Goal: Information Seeking & Learning: Check status

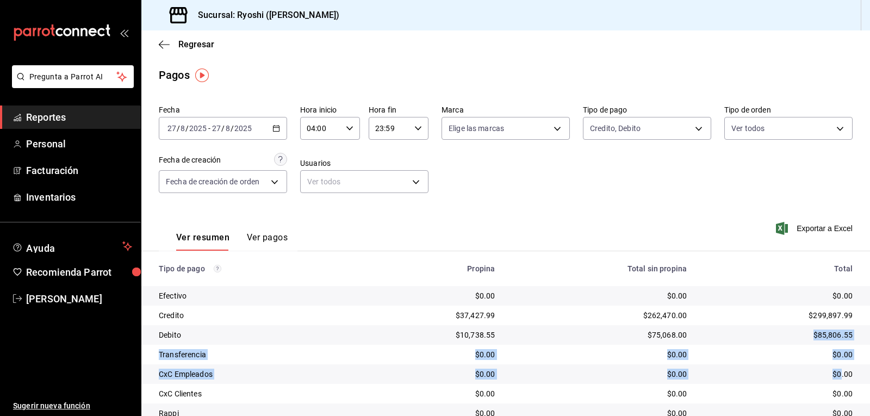
click at [276, 128] on \(Stroke\) "button" at bounding box center [277, 127] width 6 height 1
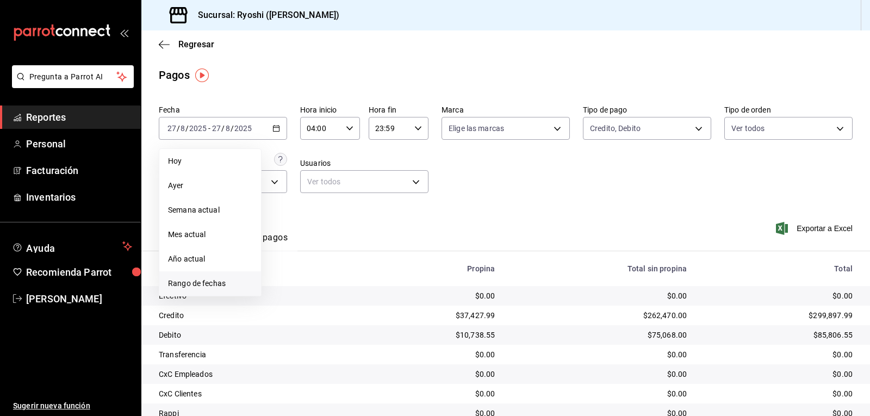
click at [209, 276] on li "Rango de fechas" at bounding box center [210, 283] width 102 height 24
click at [326, 291] on button "27" at bounding box center [322, 297] width 19 height 20
click at [338, 293] on button "28" at bounding box center [341, 297] width 19 height 20
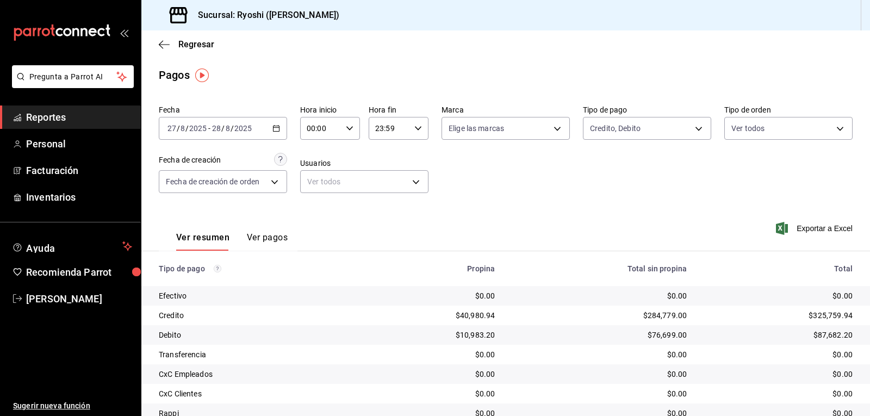
click at [331, 127] on input "00:00" at bounding box center [320, 128] width 41 height 22
click at [317, 152] on span "04" at bounding box center [313, 151] width 13 height 9
type input "04:00"
click at [573, 185] on div at bounding box center [435, 208] width 870 height 416
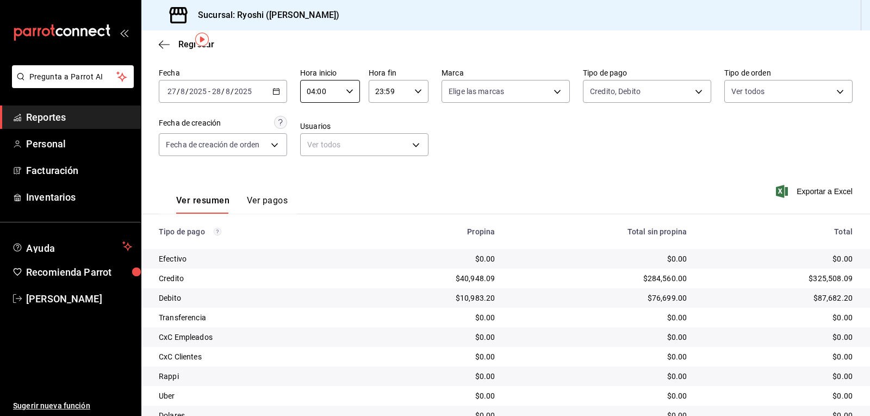
scroll to position [39, 0]
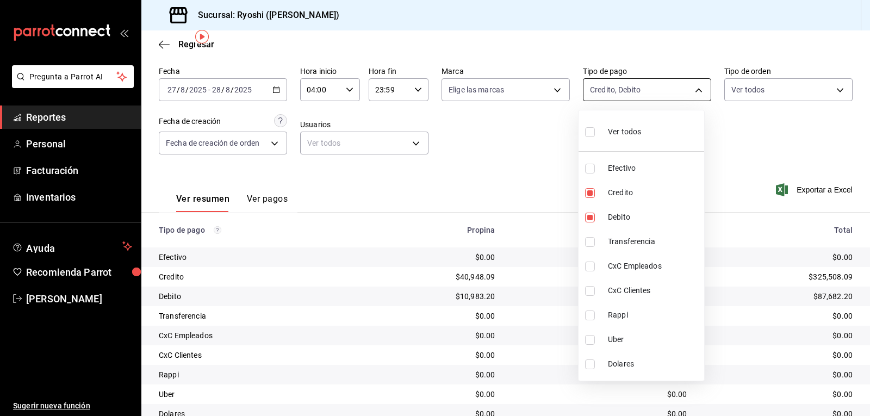
click at [634, 86] on body "Pregunta a Parrot AI Reportes Personal Facturación Inventarios Ayuda Recomienda…" at bounding box center [435, 208] width 870 height 416
click at [592, 130] on input "checkbox" at bounding box center [590, 132] width 10 height 10
checkbox input "true"
type input "789b4605-08e0-4dfe-9865-94468e2c17aa,9b0685d2-7f5d-4ede-a6b4-58a2ffcbf3cd,4fc1f…"
checkbox input "true"
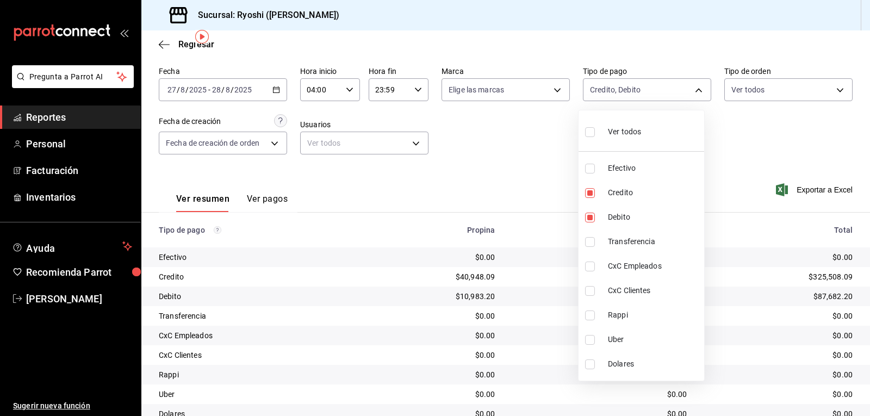
checkbox input "true"
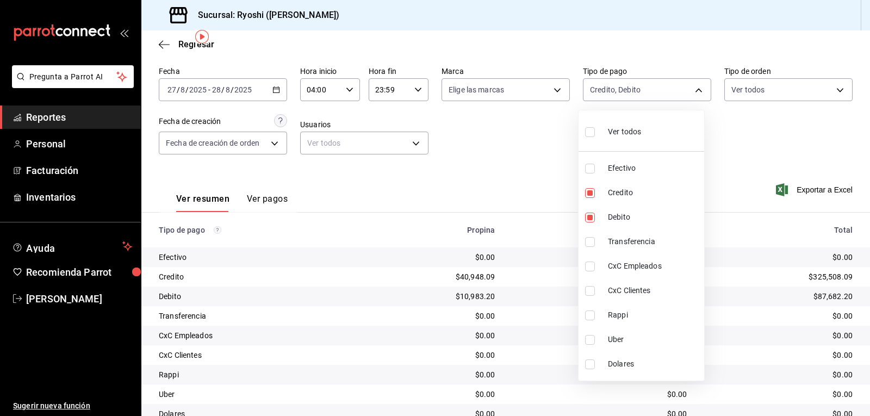
checkbox input "true"
click at [823, 144] on div at bounding box center [435, 208] width 870 height 416
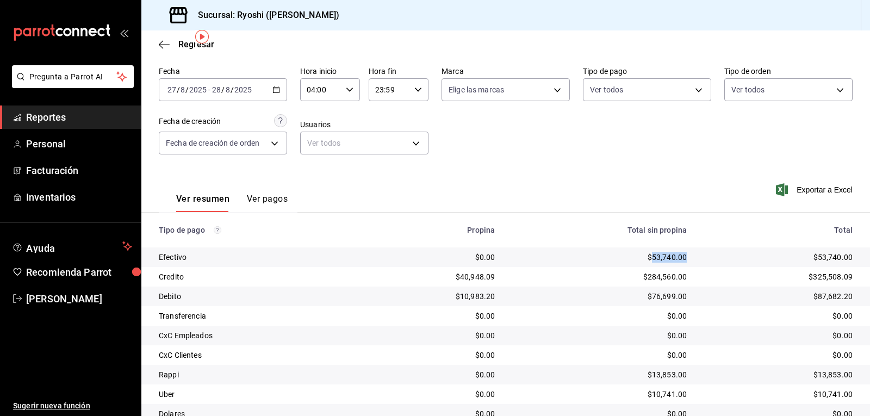
drag, startPoint x: 644, startPoint y: 255, endPoint x: 682, endPoint y: 256, distance: 38.6
click at [682, 256] on td "$53,740.00" at bounding box center [600, 257] width 192 height 20
copy div "53,740.00"
click at [317, 94] on input "04:00" at bounding box center [320, 90] width 41 height 22
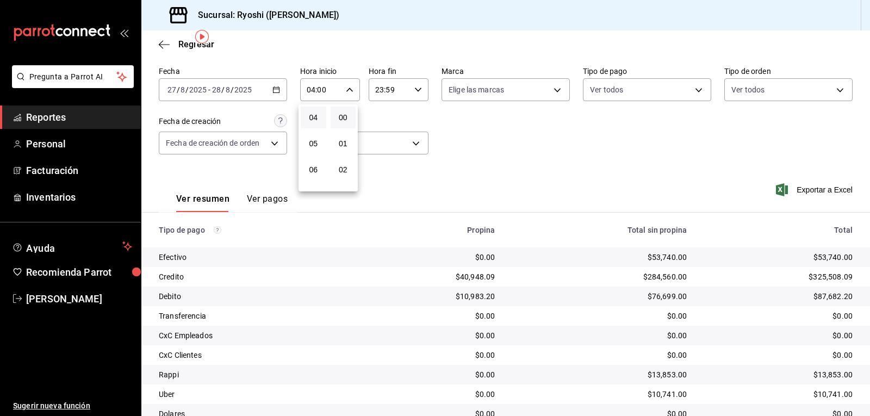
click at [323, 86] on div at bounding box center [435, 208] width 870 height 416
click at [567, 189] on div "Ver resumen Ver pagos Exportar a Excel" at bounding box center [505, 196] width 729 height 58
click at [653, 92] on body "Pregunta a Parrot AI Reportes Personal Facturación Inventarios Ayuda Recomienda…" at bounding box center [435, 208] width 870 height 416
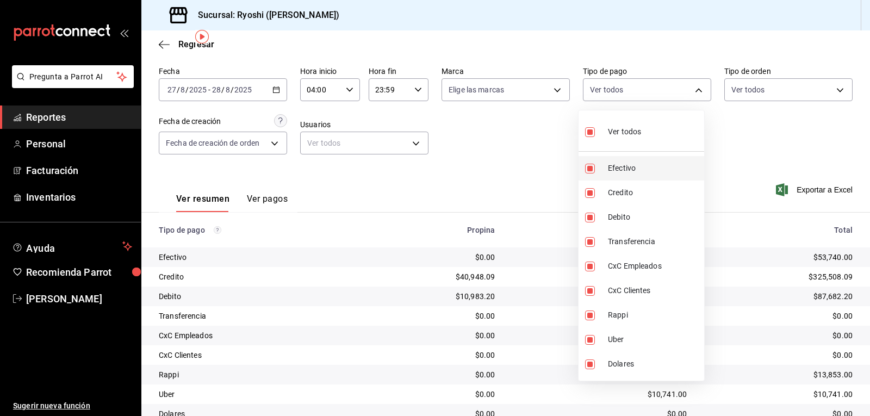
click at [617, 169] on span "Efectivo" at bounding box center [654, 168] width 92 height 11
type input "9b0685d2-7f5d-4ede-a6b4-58a2ffcbf3cd,4fc1f123-1106-4d46-a6dc-4994d0550367,54d98…"
checkbox input "false"
drag, startPoint x: 864, startPoint y: 226, endPoint x: 859, endPoint y: 183, distance: 42.6
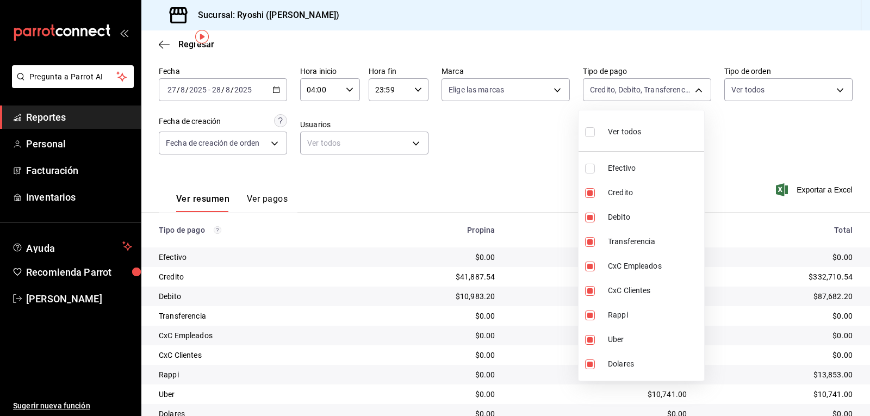
click at [861, 184] on div at bounding box center [435, 208] width 870 height 416
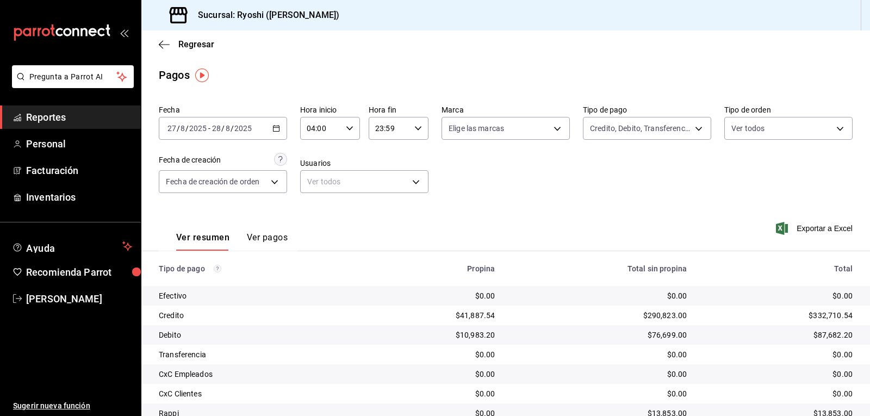
click at [327, 92] on main "Regresar Pagos Fecha 2025-08-27 27 / 8 / 2025 - 2025-08-28 28 / 8 / 2025 Hora i…" at bounding box center [505, 264] width 729 height 469
click at [336, 92] on main "Regresar Pagos Fecha 2025-08-27 27 / 8 / 2025 - 2025-08-28 28 / 8 / 2025 Hora i…" at bounding box center [505, 264] width 729 height 469
click at [348, 90] on main "Regresar Pagos Fecha 2025-08-27 27 / 8 / 2025 - 2025-08-28 28 / 8 / 2025 Hora i…" at bounding box center [505, 264] width 729 height 469
drag, startPoint x: 603, startPoint y: 276, endPoint x: 603, endPoint y: 268, distance: 8.7
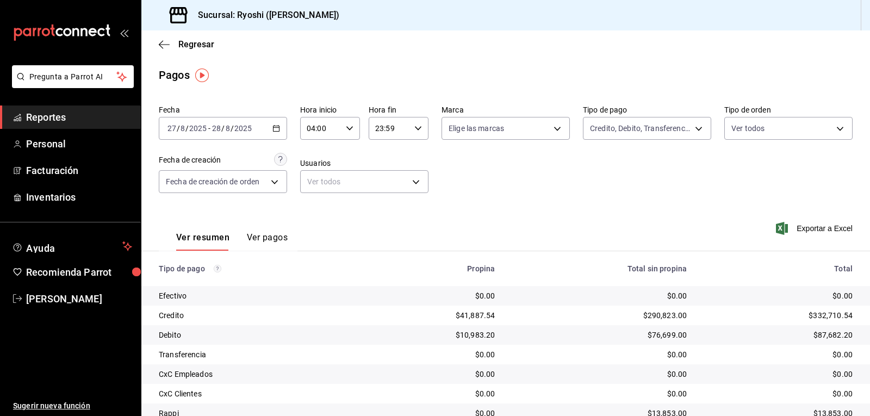
click at [603, 271] on th "Total sin propina" at bounding box center [600, 268] width 192 height 35
click at [603, 266] on div "Total sin propina" at bounding box center [599, 268] width 175 height 9
click at [579, 266] on div "Total sin propina" at bounding box center [599, 268] width 175 height 9
click at [584, 260] on th "Total sin propina" at bounding box center [600, 268] width 192 height 35
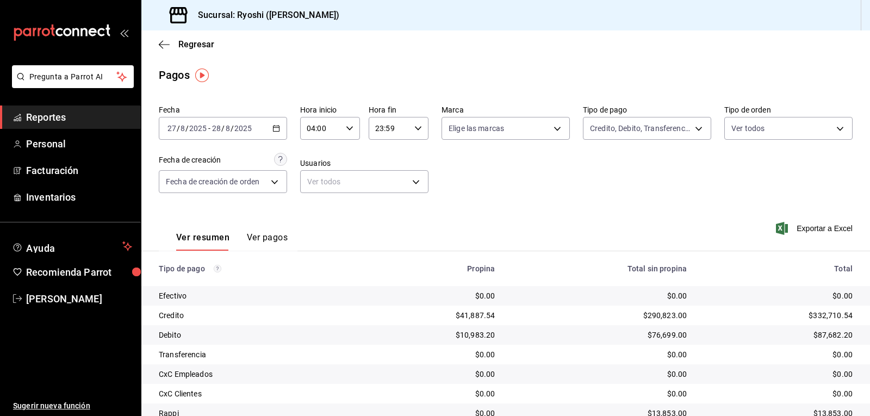
click at [579, 258] on th "Total sin propina" at bounding box center [600, 268] width 192 height 35
drag, startPoint x: 578, startPoint y: 253, endPoint x: 162, endPoint y: 46, distance: 465.5
click at [162, 46] on icon "button" at bounding box center [164, 45] width 11 height 10
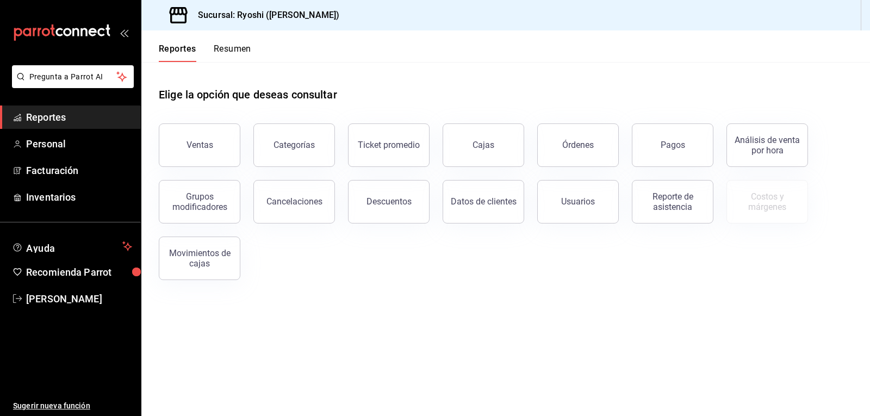
click at [330, 88] on h1 "Elige la opción que deseas consultar" at bounding box center [248, 94] width 178 height 16
click at [162, 42] on div "Reportes Resumen" at bounding box center [196, 46] width 110 height 32
click at [161, 42] on div "Reportes Resumen" at bounding box center [196, 46] width 110 height 32
click at [162, 44] on button "Reportes" at bounding box center [178, 53] width 38 height 18
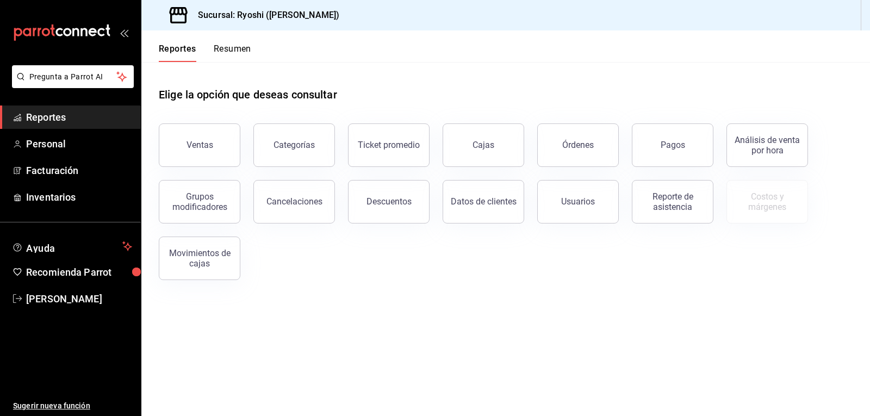
click at [162, 44] on button "Reportes" at bounding box center [178, 53] width 38 height 18
click at [663, 144] on div "Pagos" at bounding box center [673, 145] width 24 height 10
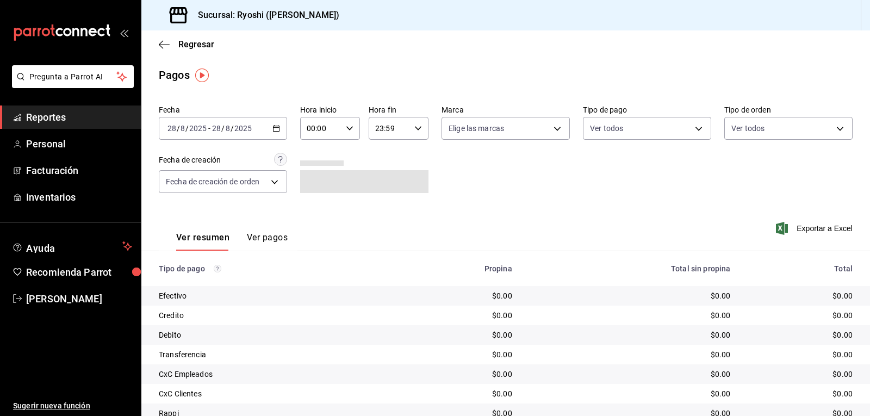
click at [273, 127] on icon "button" at bounding box center [276, 129] width 8 height 8
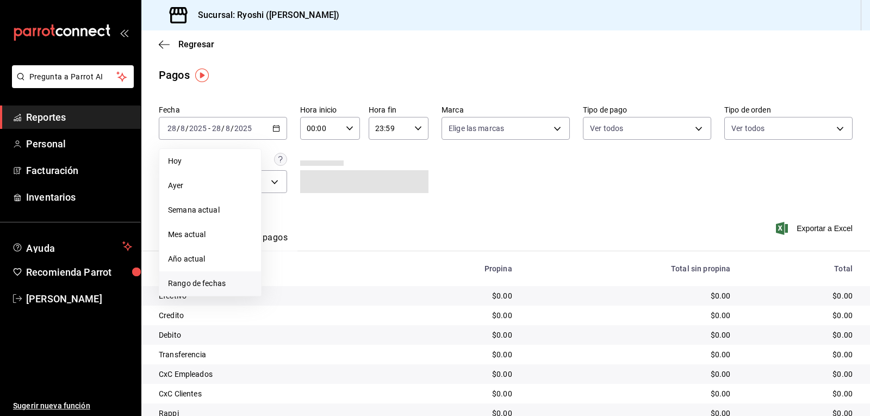
click at [203, 283] on span "Rango de fechas" at bounding box center [210, 283] width 84 height 11
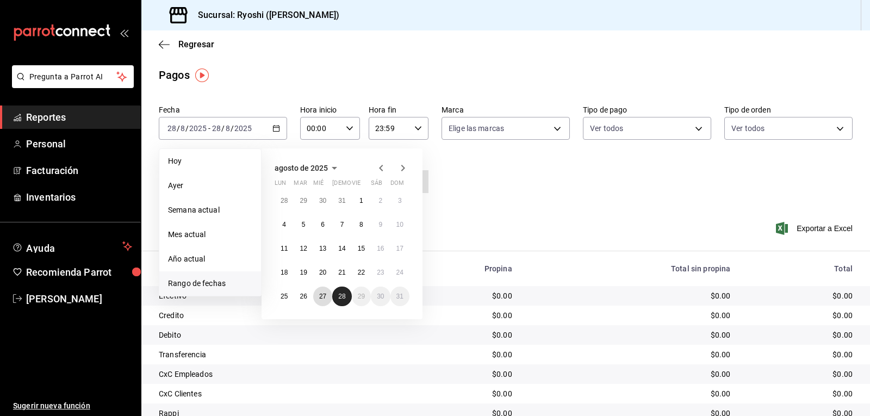
drag, startPoint x: 322, startPoint y: 297, endPoint x: 337, endPoint y: 295, distance: 14.9
click at [324, 297] on abbr "27" at bounding box center [322, 297] width 7 height 8
click at [339, 296] on abbr "28" at bounding box center [341, 297] width 7 height 8
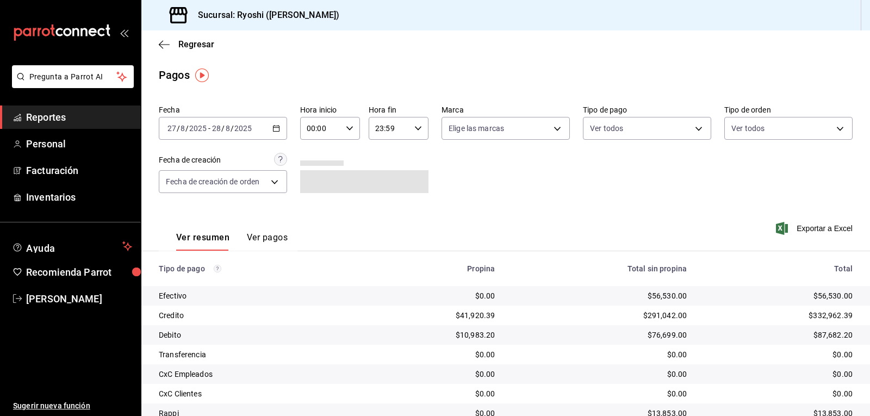
click at [333, 127] on input "00:00" at bounding box center [320, 128] width 41 height 22
click at [311, 204] on span "04" at bounding box center [313, 206] width 13 height 9
type input "04:00"
click at [605, 187] on div at bounding box center [435, 208] width 870 height 416
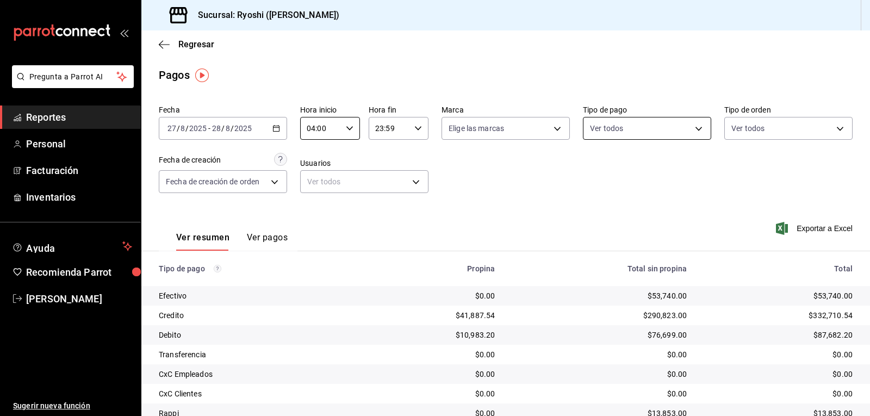
click at [617, 125] on body "Pregunta a Parrot AI Reportes Personal Facturación Inventarios Ayuda Recomienda…" at bounding box center [435, 208] width 870 height 416
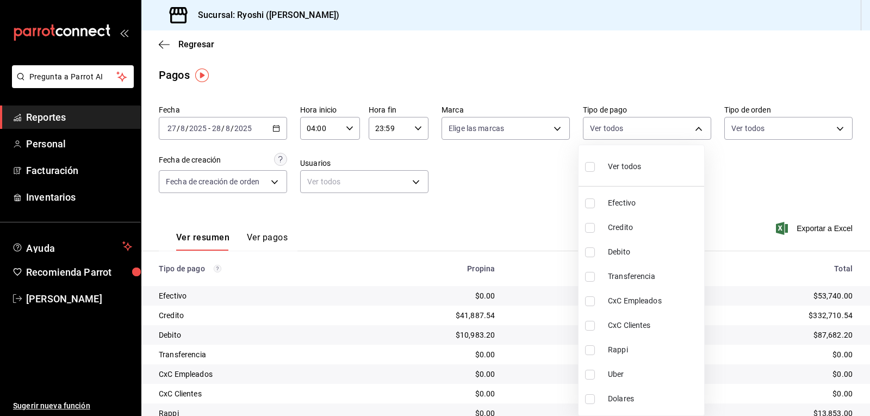
click at [589, 226] on input "checkbox" at bounding box center [590, 228] width 10 height 10
checkbox input "true"
type input "9b0685d2-7f5d-4ede-a6b4-58a2ffcbf3cd"
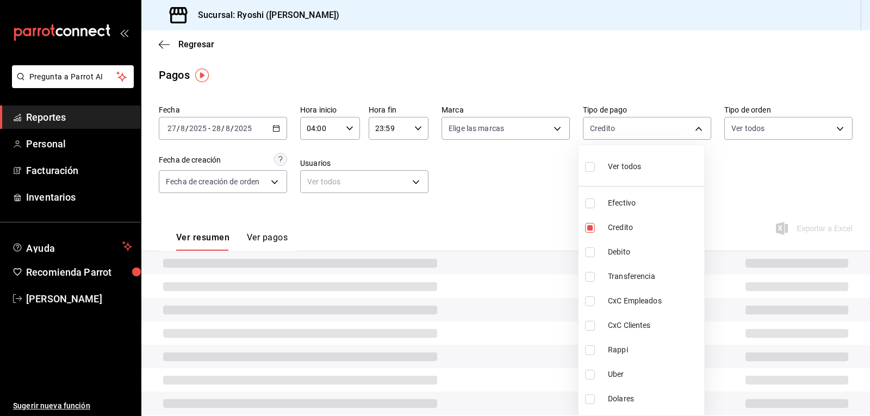
click at [591, 252] on input "checkbox" at bounding box center [590, 252] width 10 height 10
checkbox input "true"
type input "9b0685d2-7f5d-4ede-a6b4-58a2ffcbf3cd,4fc1f123-1106-4d46-a6dc-4994d0550367"
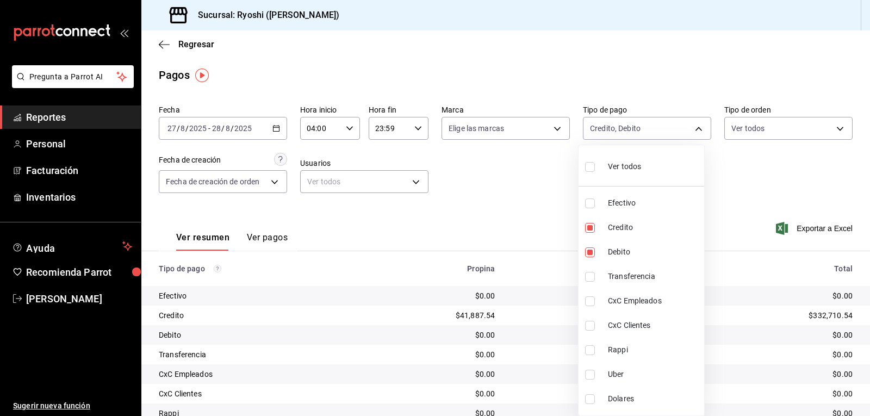
click at [748, 175] on div at bounding box center [435, 208] width 870 height 416
click at [635, 126] on body "Pregunta a Parrot AI Reportes Personal Facturación Inventarios Ayuda Recomienda…" at bounding box center [435, 208] width 870 height 416
click at [589, 227] on input "checkbox" at bounding box center [590, 228] width 10 height 10
checkbox input "false"
type input "4fc1f123-1106-4d46-a6dc-4994d0550367"
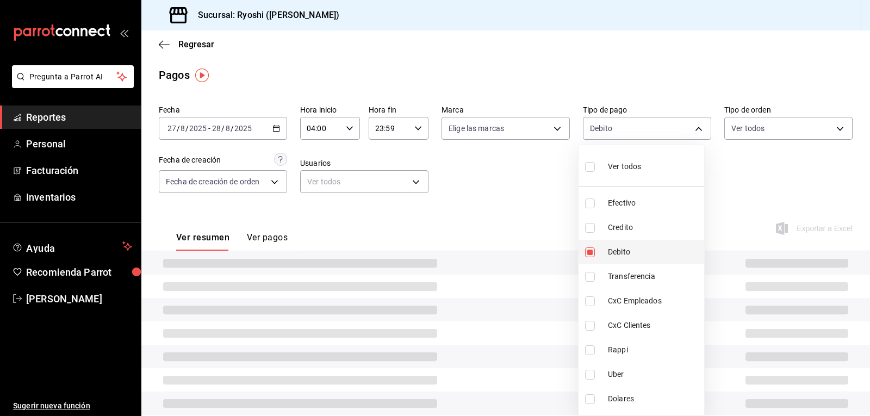
click at [587, 247] on input "checkbox" at bounding box center [590, 252] width 10 height 10
checkbox input "false"
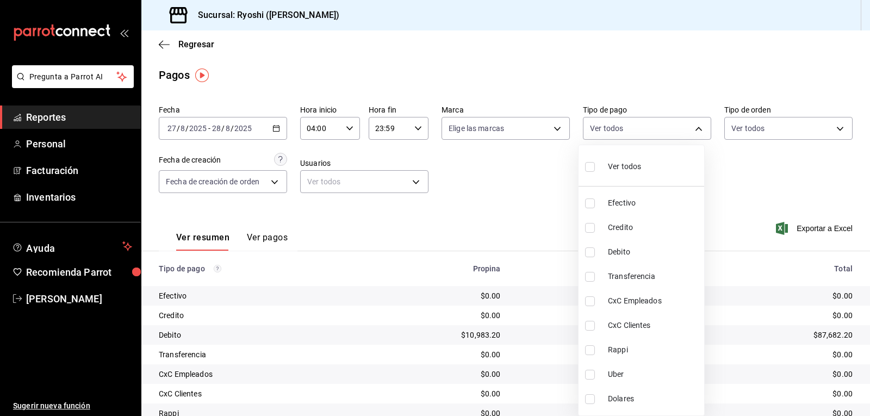
click at [589, 224] on input "checkbox" at bounding box center [590, 228] width 10 height 10
checkbox input "true"
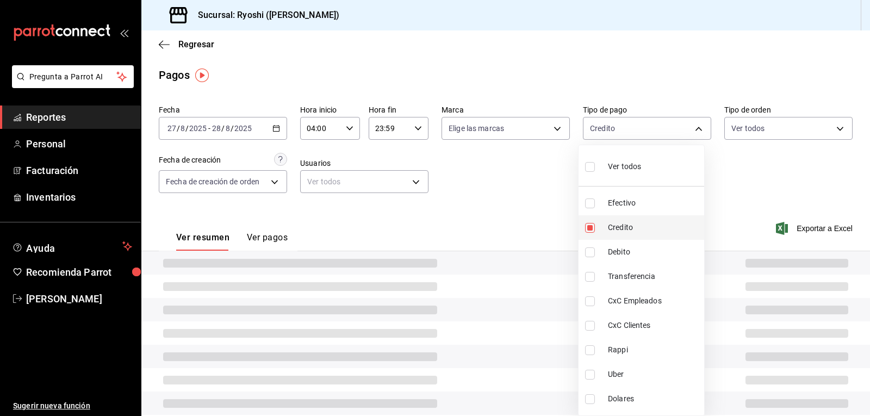
type input "9b0685d2-7f5d-4ede-a6b4-58a2ffcbf3cd"
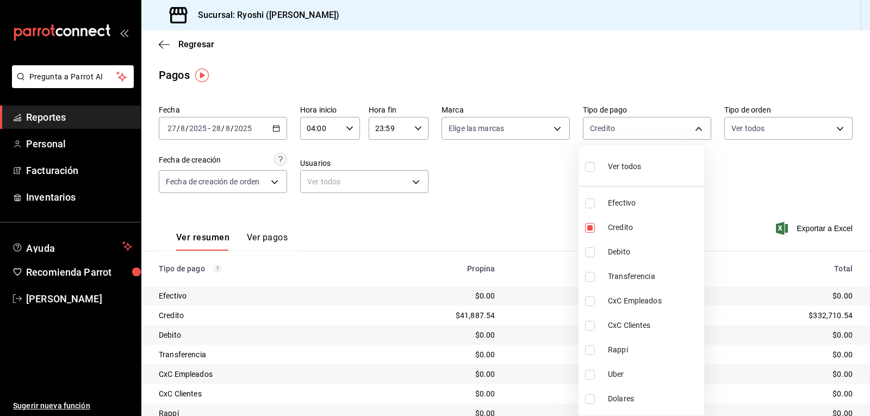
click at [589, 248] on input "checkbox" at bounding box center [590, 252] width 10 height 10
checkbox input "true"
type input "9b0685d2-7f5d-4ede-a6b4-58a2ffcbf3cd,4fc1f123-1106-4d46-a6dc-4994d0550367"
click at [762, 179] on div at bounding box center [435, 208] width 870 height 416
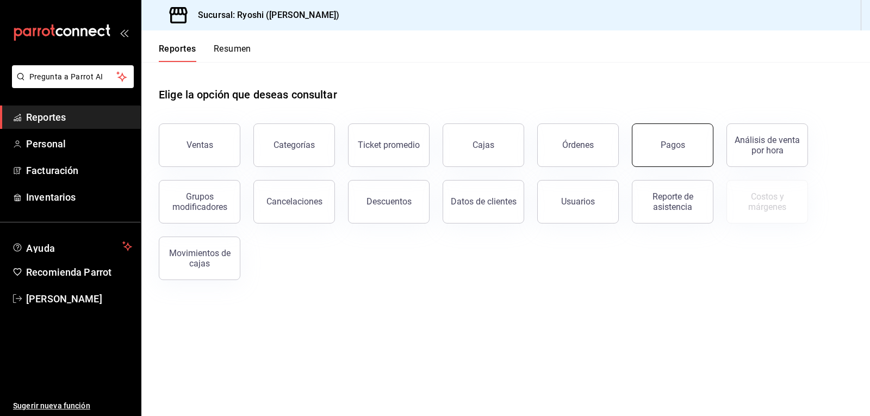
click at [663, 146] on div "Pagos" at bounding box center [673, 145] width 24 height 10
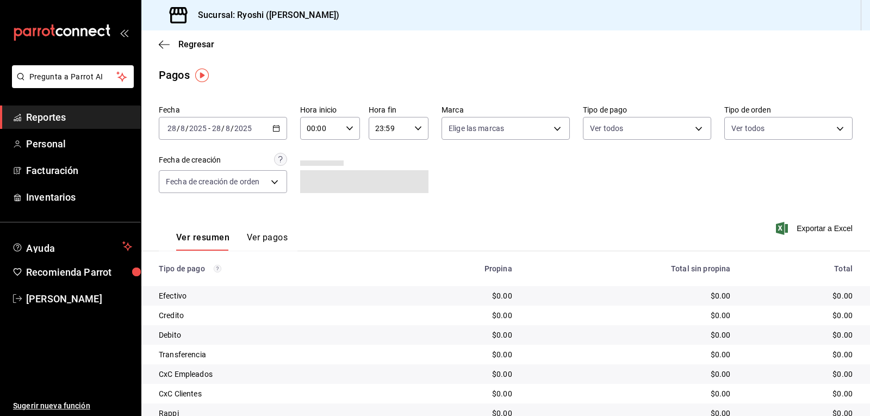
click at [275, 127] on icon "button" at bounding box center [276, 129] width 8 height 8
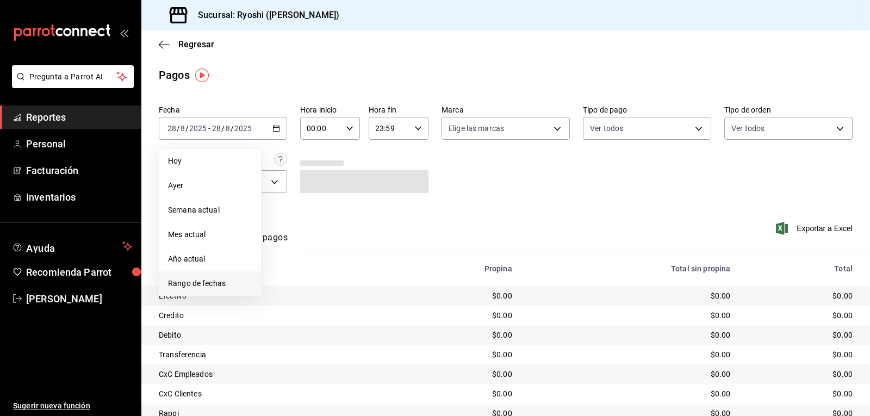
click at [207, 279] on span "Rango de fechas" at bounding box center [210, 283] width 84 height 11
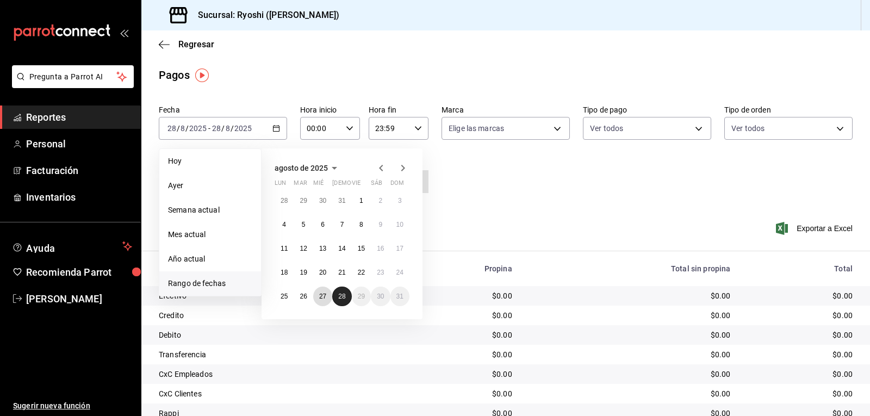
drag, startPoint x: 326, startPoint y: 294, endPoint x: 338, endPoint y: 291, distance: 12.2
click at [331, 294] on button "27" at bounding box center [322, 297] width 19 height 20
click at [343, 291] on button "28" at bounding box center [341, 297] width 19 height 20
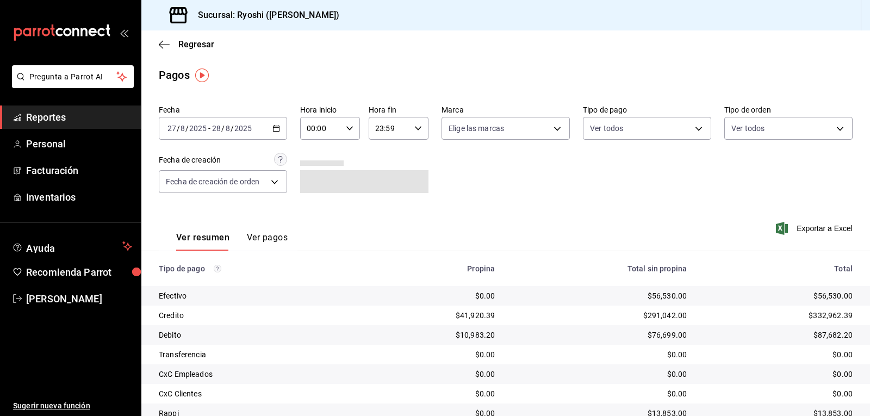
click at [331, 129] on input "00:00" at bounding box center [320, 128] width 41 height 22
drag, startPoint x: 312, startPoint y: 203, endPoint x: 318, endPoint y: 200, distance: 6.8
click at [313, 203] on span "04" at bounding box center [313, 206] width 13 height 9
type input "04:00"
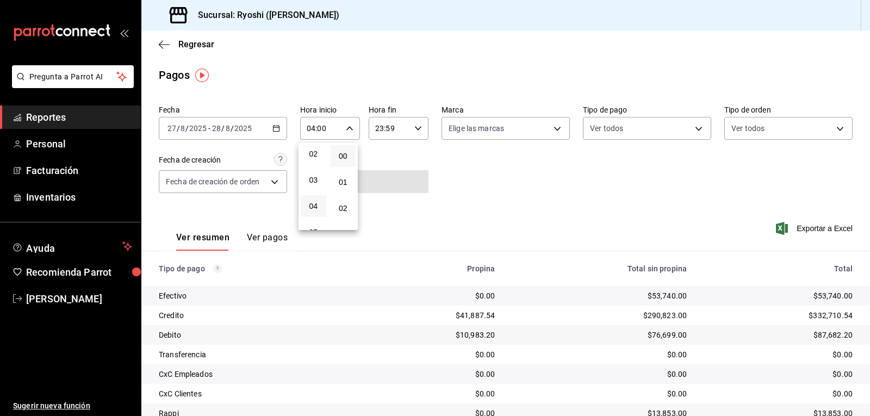
click at [610, 131] on div at bounding box center [435, 208] width 870 height 416
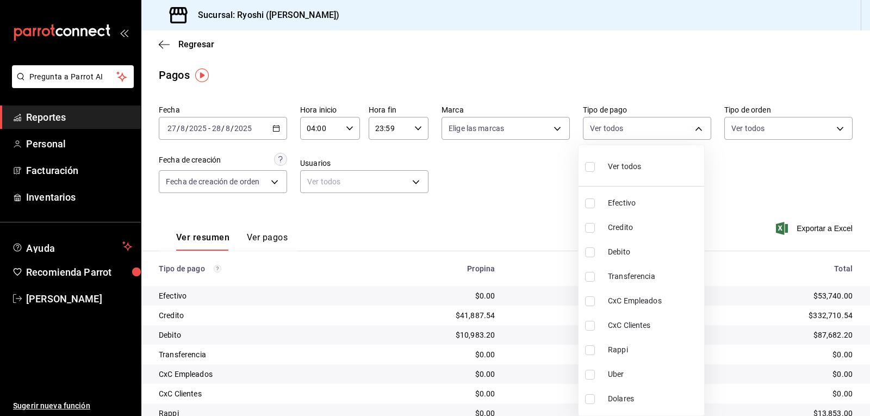
click at [610, 131] on body "Pregunta a Parrot AI Reportes Personal Facturación Inventarios Ayuda Recomienda…" at bounding box center [435, 208] width 870 height 416
click at [591, 162] on input "checkbox" at bounding box center [590, 167] width 10 height 10
checkbox input "true"
type input "789b4605-08e0-4dfe-9865-94468e2c17aa,9b0685d2-7f5d-4ede-a6b4-58a2ffcbf3cd,4fc1f…"
checkbox input "true"
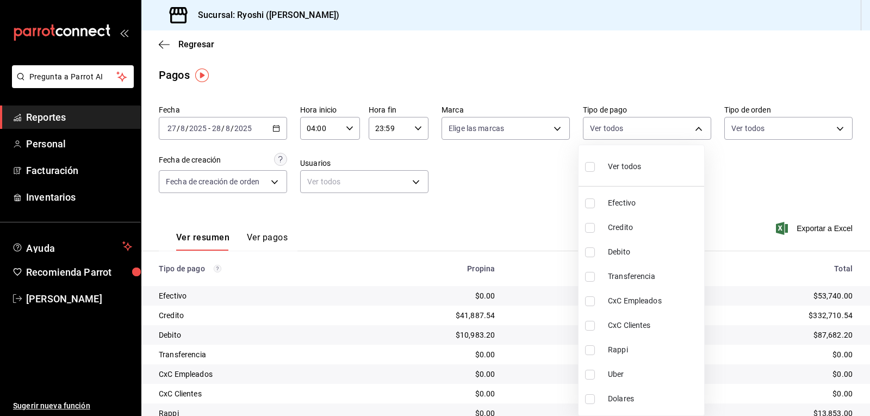
checkbox input "true"
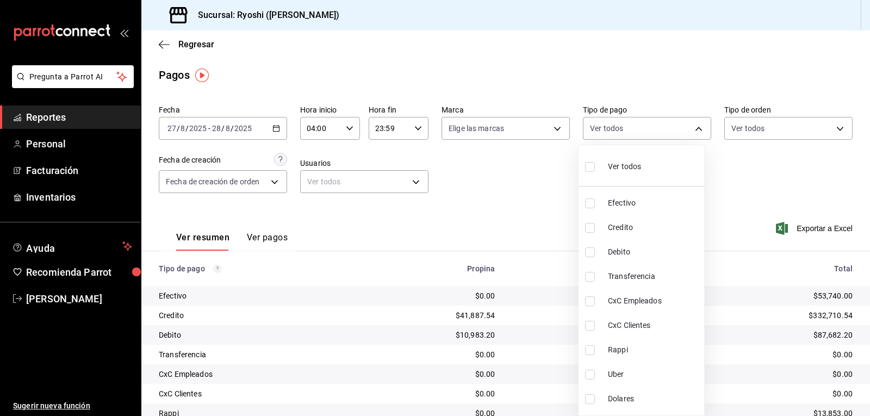
checkbox input "true"
drag, startPoint x: 866, startPoint y: 191, endPoint x: 869, endPoint y: 262, distance: 71.3
click at [869, 295] on div at bounding box center [435, 208] width 870 height 416
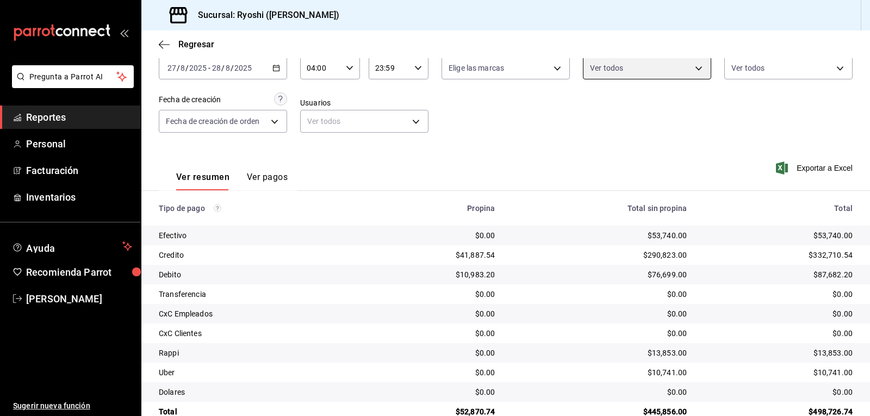
scroll to position [84, 0]
